Goal: Information Seeking & Learning: Check status

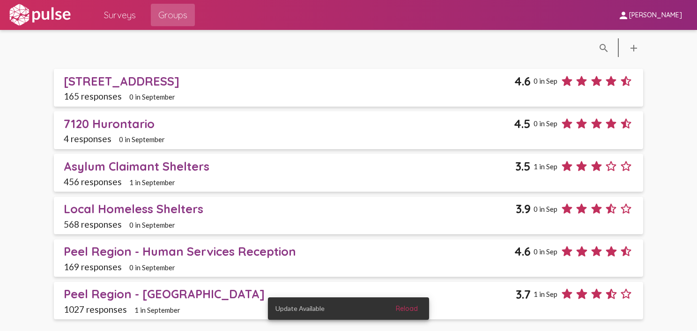
click at [114, 294] on div "Peel Region - [GEOGRAPHIC_DATA]" at bounding box center [290, 294] width 452 height 15
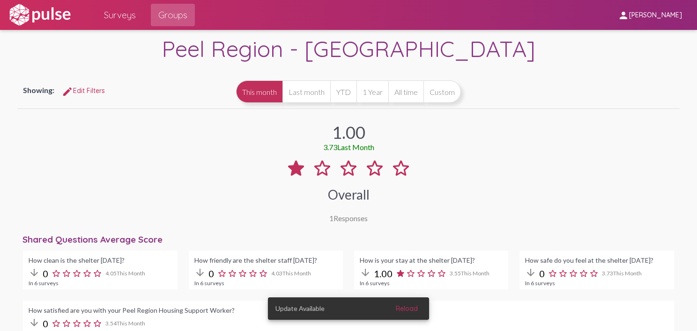
scroll to position [22, 0]
click at [304, 95] on button "Last month" at bounding box center [306, 92] width 48 height 22
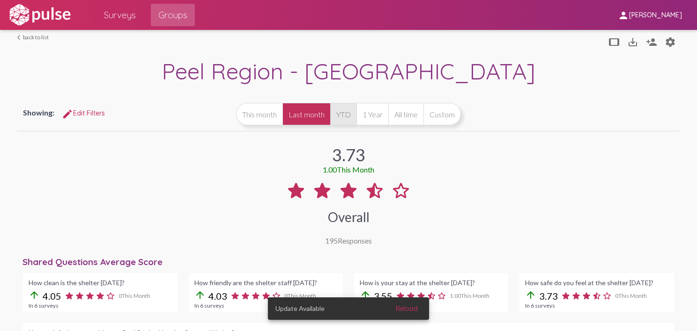
click at [342, 117] on button "YTD" at bounding box center [343, 114] width 26 height 22
click at [373, 119] on button "1 Year" at bounding box center [372, 114] width 32 height 22
click at [335, 116] on button "YTD" at bounding box center [343, 114] width 26 height 22
click at [374, 116] on button "1 Year" at bounding box center [372, 114] width 32 height 22
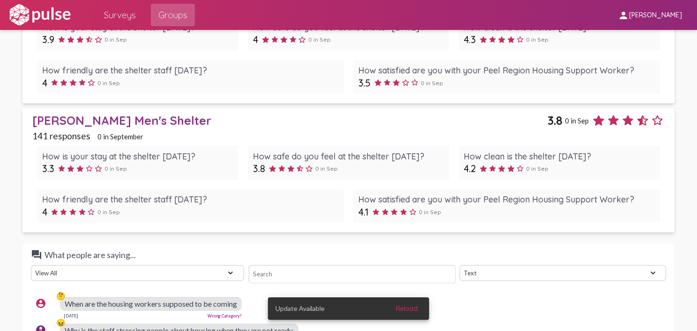
scroll to position [1617, 0]
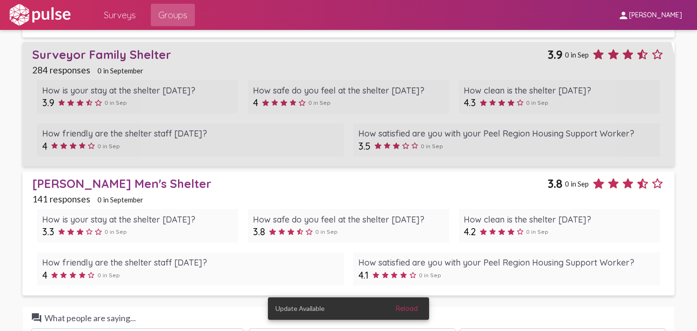
click at [256, 156] on div "How is your stay at the shelter today? 3.9 0 in Sep How safe do you feel at the…" at bounding box center [348, 118] width 633 height 87
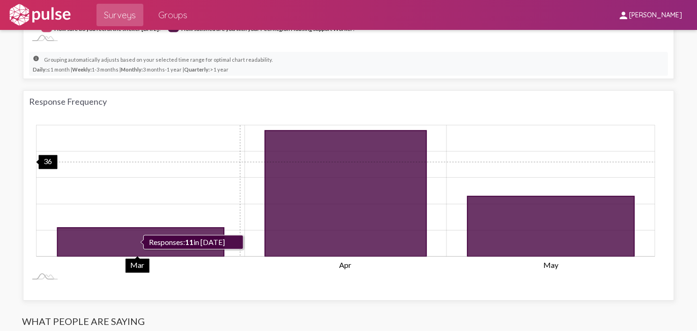
scroll to position [753, 0]
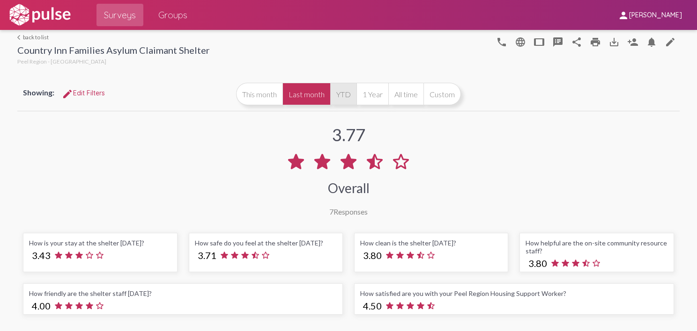
click at [343, 94] on button "YTD" at bounding box center [343, 94] width 26 height 22
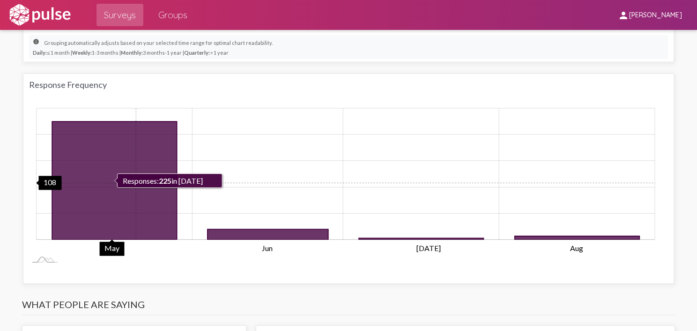
scroll to position [770, 0]
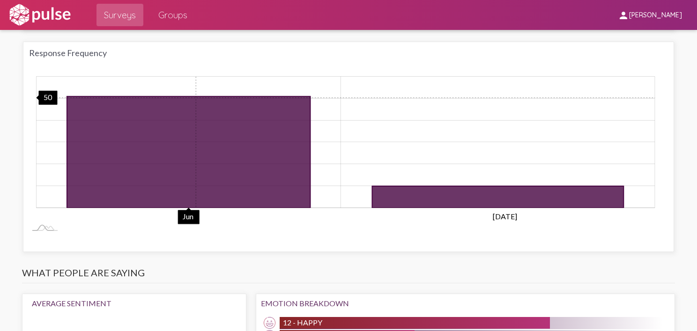
scroll to position [803, 0]
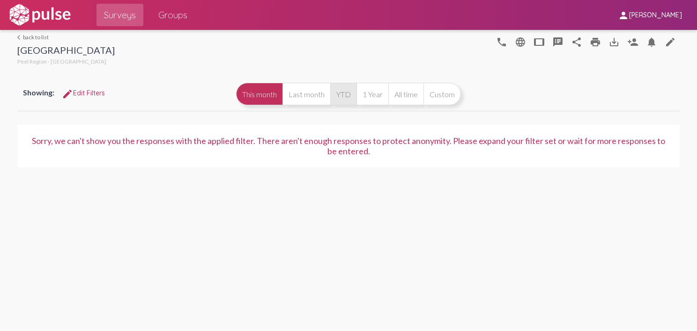
click at [348, 97] on button "YTD" at bounding box center [343, 94] width 26 height 22
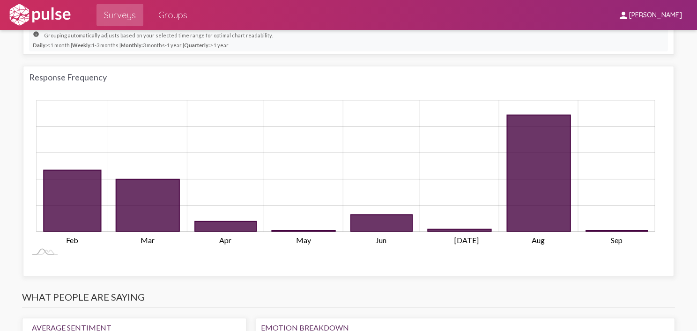
scroll to position [777, 0]
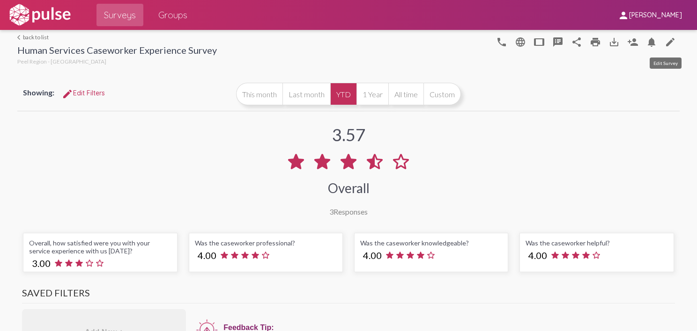
click at [664, 44] on mat-icon "edit" at bounding box center [669, 42] width 11 height 11
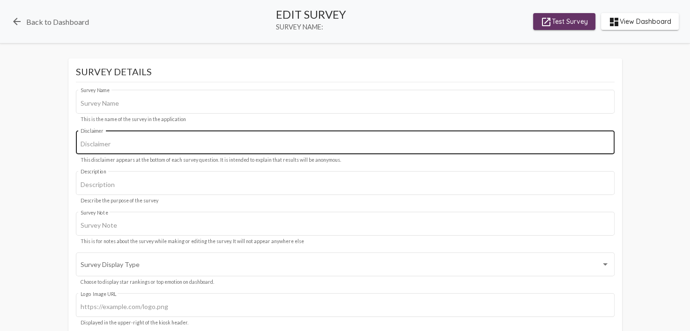
type input "Human Services Caseworker Experience Survey"
type input "Your responses will remain confidential, and no personal or identifying informa…"
type input "[URL][DOMAIN_NAME]"
type input "#001e57"
checkbox input "true"
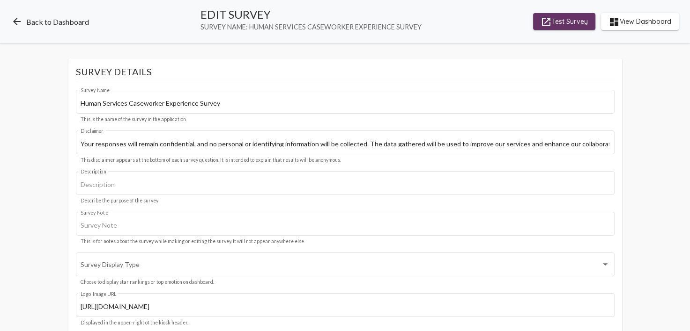
click at [14, 17] on mat-icon "arrow_back" at bounding box center [16, 21] width 11 height 11
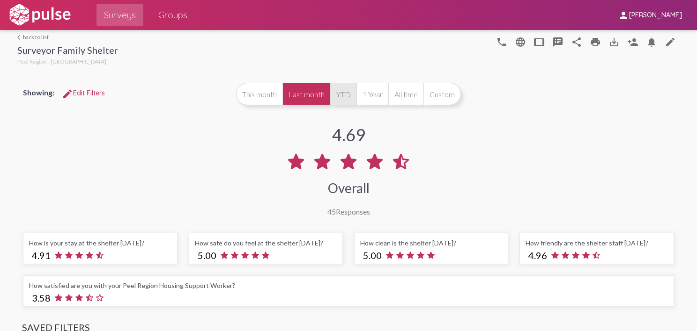
click at [341, 96] on button "YTD" at bounding box center [343, 94] width 26 height 22
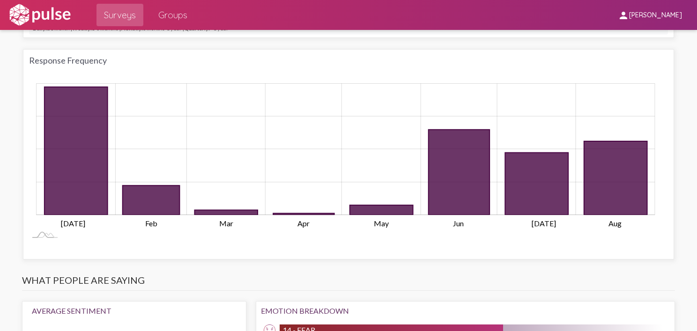
scroll to position [800, 0]
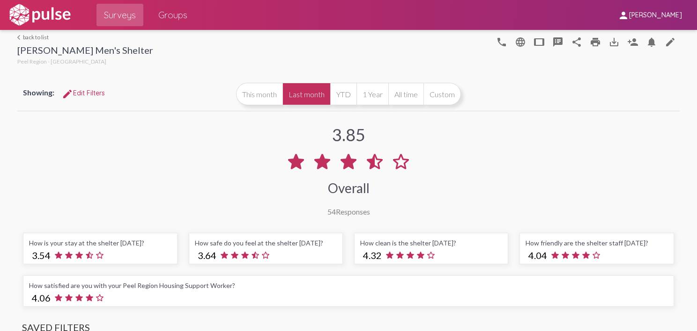
scroll to position [31, 0]
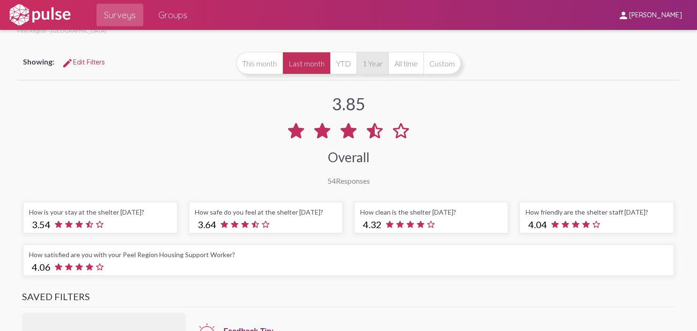
click at [367, 66] on button "1 Year" at bounding box center [372, 63] width 32 height 22
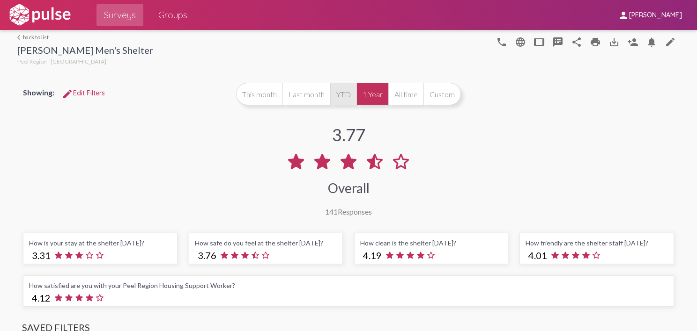
click at [345, 88] on button "YTD" at bounding box center [343, 94] width 26 height 22
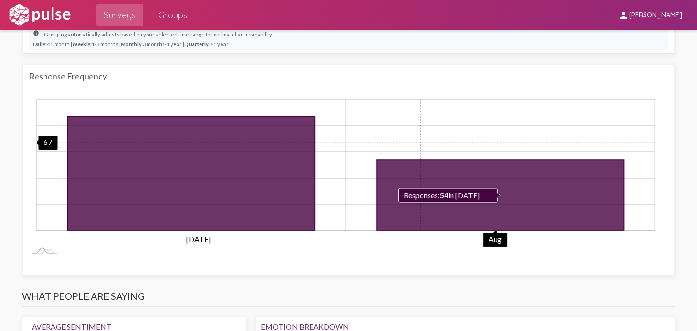
scroll to position [780, 0]
